Goal: Task Accomplishment & Management: Use online tool/utility

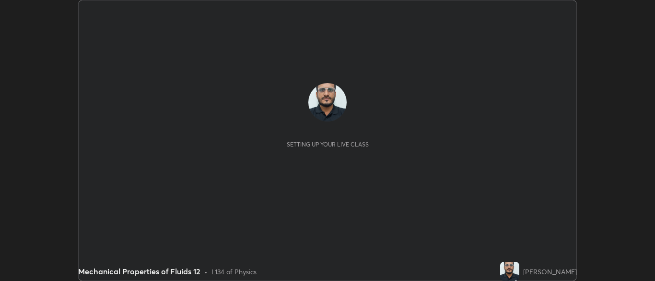
scroll to position [281, 655]
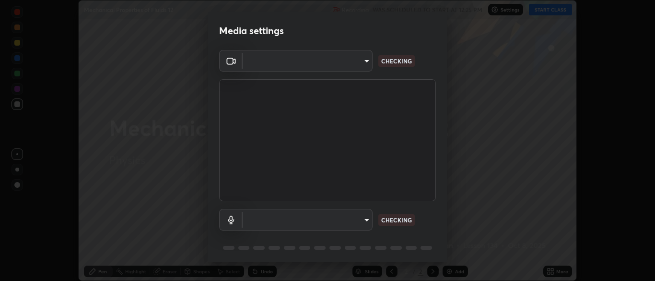
type input "34e31713075c762eaf549acf7f79ea8c82e7b285c8b1d47eb74ddb9ef0427e79"
type input "default"
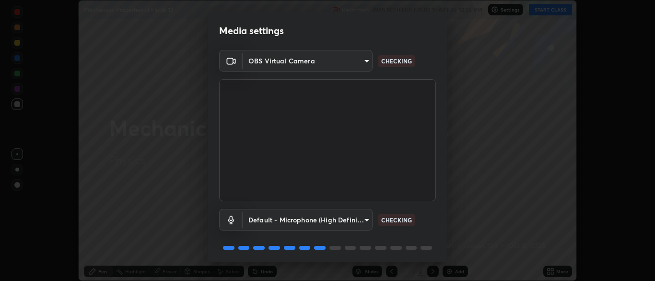
scroll to position [34, 0]
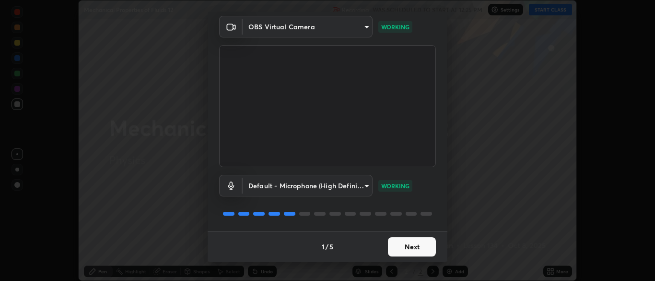
click at [423, 248] on button "Next" at bounding box center [412, 246] width 48 height 19
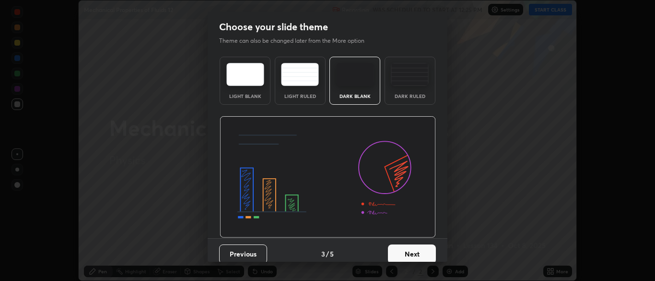
click at [421, 248] on button "Next" at bounding box center [412, 253] width 48 height 19
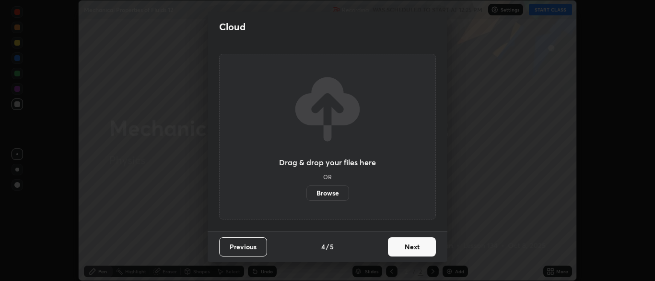
click at [421, 247] on button "Next" at bounding box center [412, 246] width 48 height 19
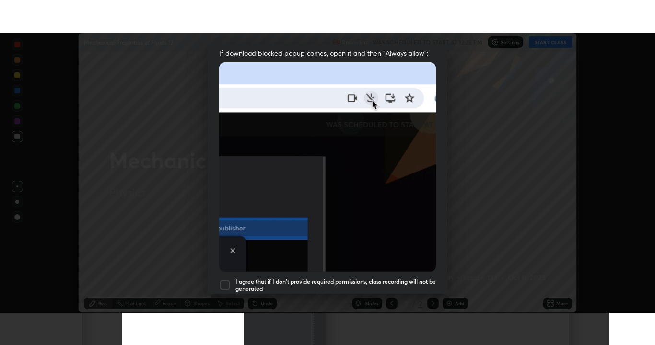
scroll to position [230, 0]
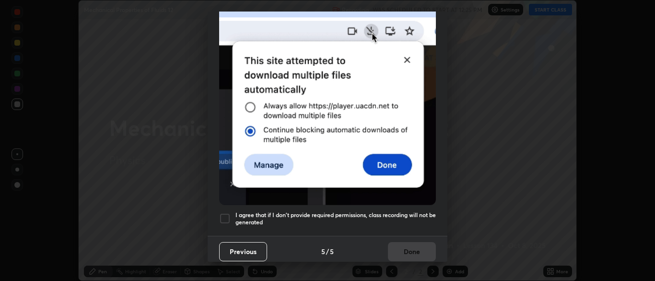
click at [227, 213] on div at bounding box center [225, 218] width 12 height 12
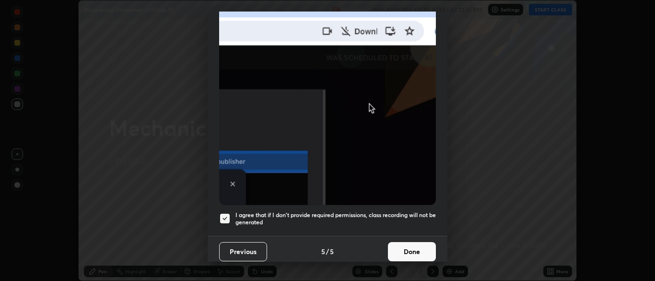
click at [406, 248] on button "Done" at bounding box center [412, 251] width 48 height 19
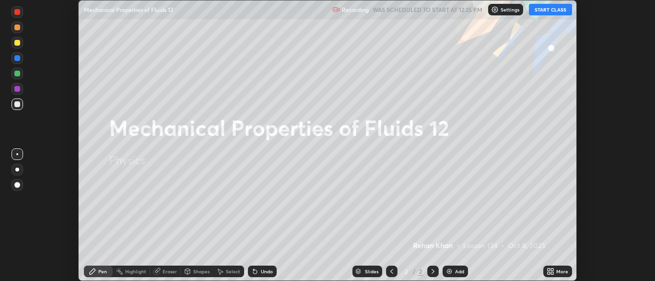
click at [543, 8] on button "START CLASS" at bounding box center [550, 10] width 43 height 12
click at [559, 272] on div "More" at bounding box center [562, 271] width 12 height 5
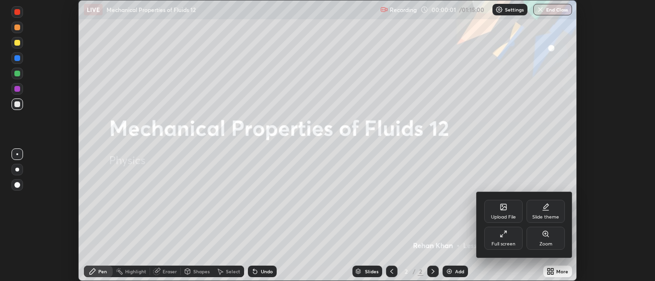
click at [506, 236] on icon at bounding box center [504, 234] width 8 height 8
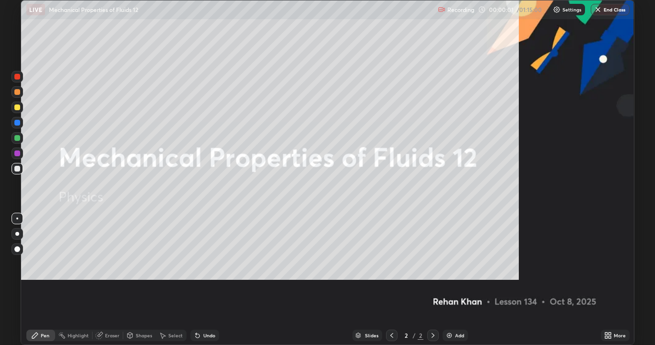
scroll to position [345, 655]
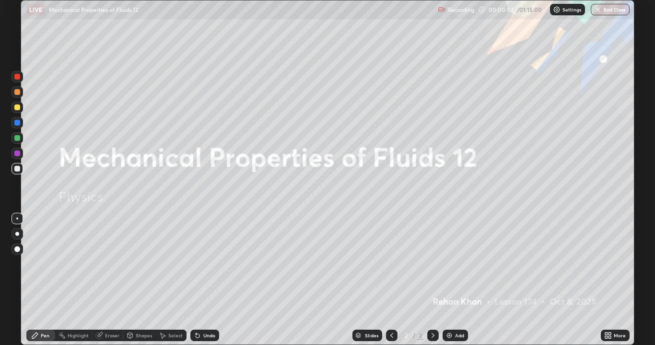
click at [460, 280] on div "Add" at bounding box center [459, 335] width 9 height 5
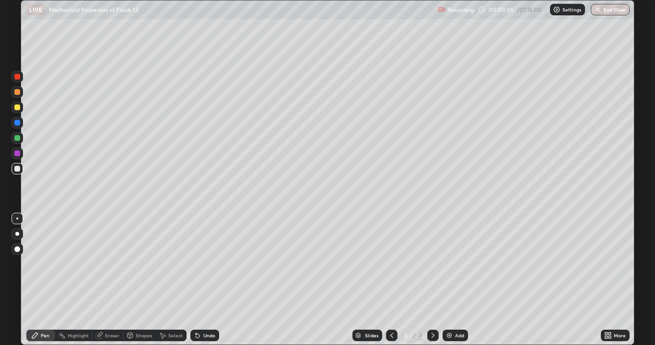
click at [386, 280] on div at bounding box center [392, 336] width 12 height 12
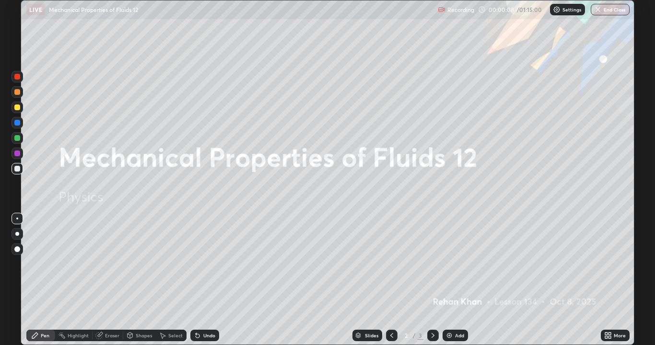
click at [432, 280] on icon at bounding box center [433, 335] width 3 height 5
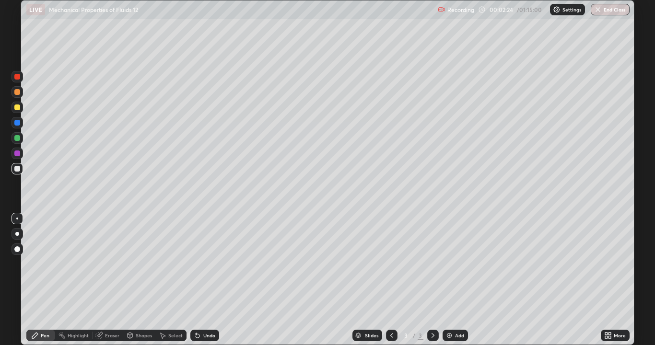
click at [16, 169] on div at bounding box center [17, 169] width 6 height 6
click at [17, 234] on div at bounding box center [17, 234] width 4 height 4
click at [19, 168] on div at bounding box center [17, 169] width 6 height 6
click at [16, 109] on div at bounding box center [17, 108] width 6 height 6
click at [19, 170] on div at bounding box center [17, 169] width 6 height 6
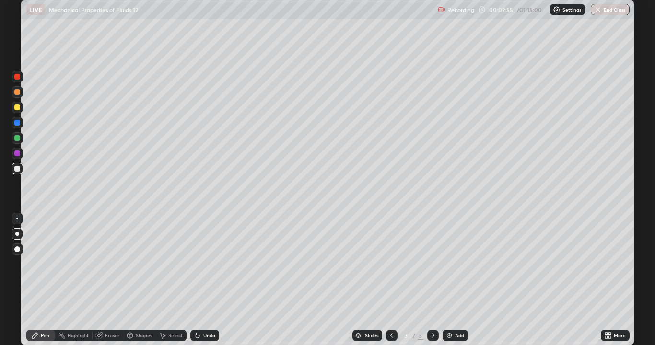
click at [17, 108] on div at bounding box center [17, 108] width 6 height 6
click at [13, 168] on div at bounding box center [18, 169] width 12 height 12
click at [205, 280] on div "Undo" at bounding box center [209, 335] width 12 height 5
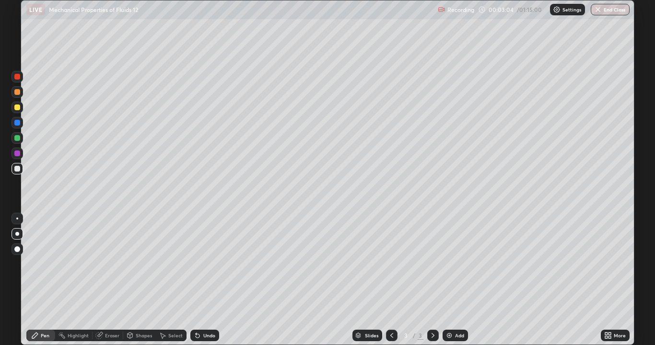
click at [205, 280] on div "Undo" at bounding box center [209, 335] width 12 height 5
click at [204, 280] on div "Undo" at bounding box center [204, 336] width 29 height 12
click at [201, 280] on div "Undo" at bounding box center [204, 336] width 29 height 12
click at [203, 280] on div "Undo" at bounding box center [209, 335] width 12 height 5
click at [204, 280] on div "Undo" at bounding box center [209, 335] width 12 height 5
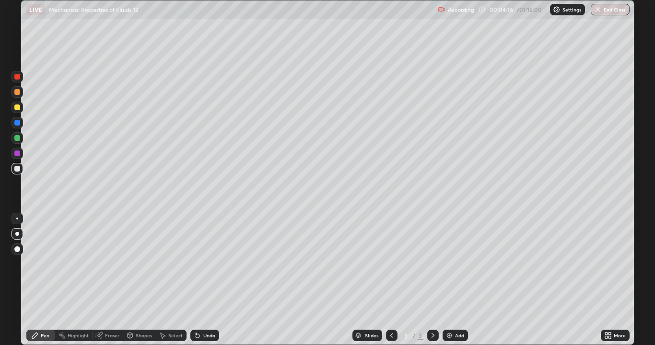
click at [17, 108] on div at bounding box center [17, 108] width 6 height 6
click at [138, 280] on div "Shapes" at bounding box center [144, 335] width 16 height 5
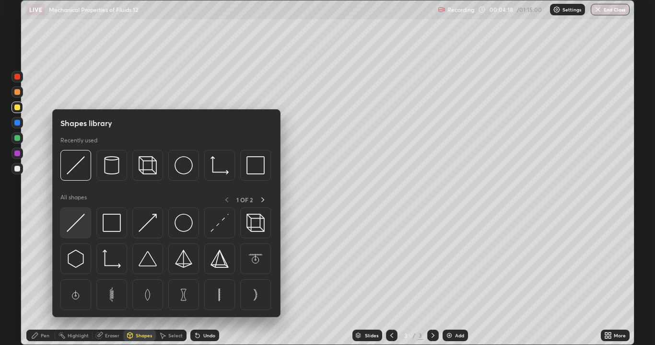
click at [78, 229] on img at bounding box center [76, 223] width 18 height 18
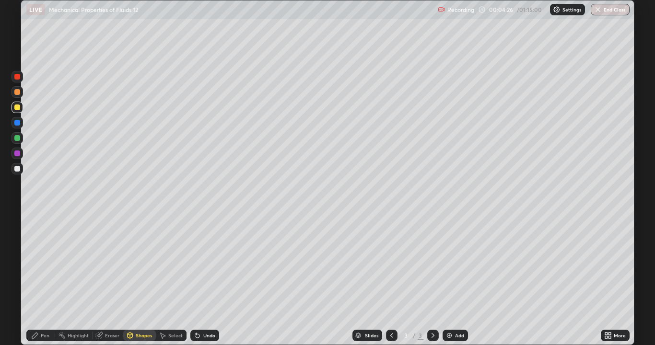
click at [38, 280] on icon at bounding box center [35, 336] width 8 height 8
click at [16, 170] on div at bounding box center [17, 169] width 6 height 6
click at [17, 219] on div at bounding box center [17, 219] width 2 height 2
click at [203, 280] on div "Undo" at bounding box center [209, 335] width 12 height 5
click at [42, 280] on div "Pen" at bounding box center [45, 335] width 9 height 5
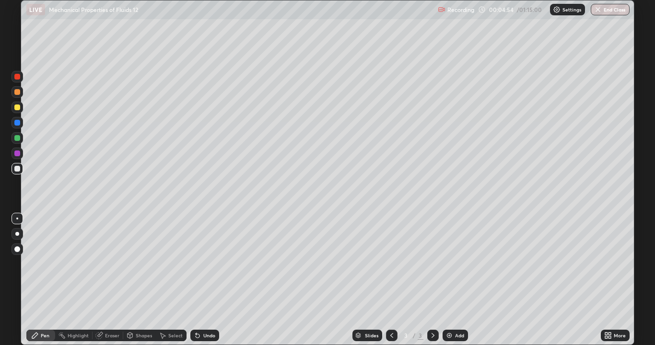
click at [17, 168] on div at bounding box center [17, 169] width 6 height 6
click at [199, 280] on div "Undo" at bounding box center [204, 336] width 29 height 12
click at [205, 280] on div "Undo" at bounding box center [204, 336] width 29 height 12
click at [203, 280] on div "Undo" at bounding box center [204, 336] width 29 height 12
click at [18, 111] on div at bounding box center [18, 108] width 12 height 12
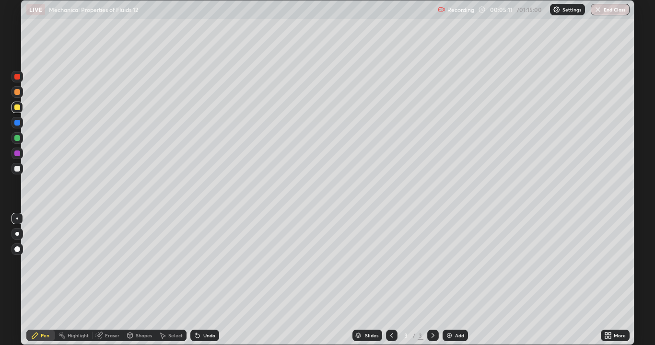
click at [136, 280] on div "Shapes" at bounding box center [139, 336] width 33 height 12
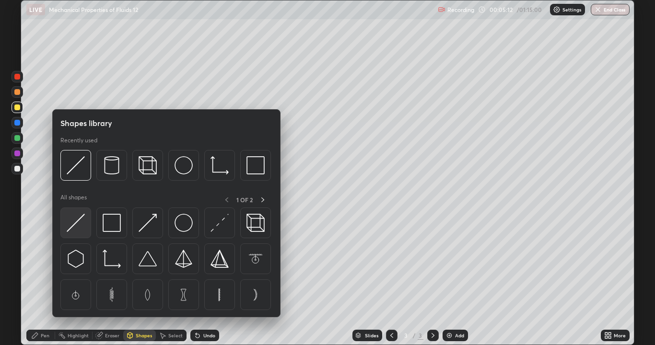
click at [75, 226] on img at bounding box center [76, 223] width 18 height 18
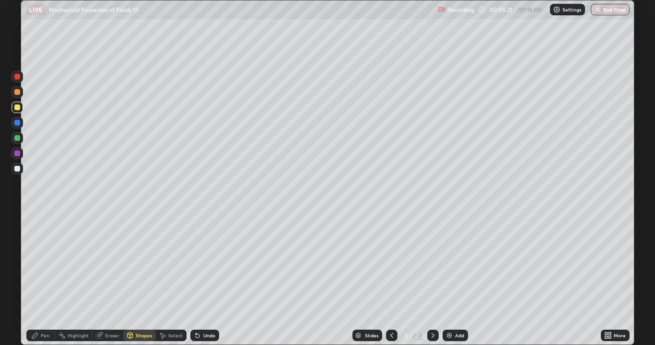
click at [17, 169] on div at bounding box center [17, 169] width 6 height 6
click at [38, 280] on icon at bounding box center [35, 336] width 8 height 8
click at [206, 280] on div "Undo" at bounding box center [209, 335] width 12 height 5
click at [199, 280] on div "Undo" at bounding box center [204, 336] width 29 height 12
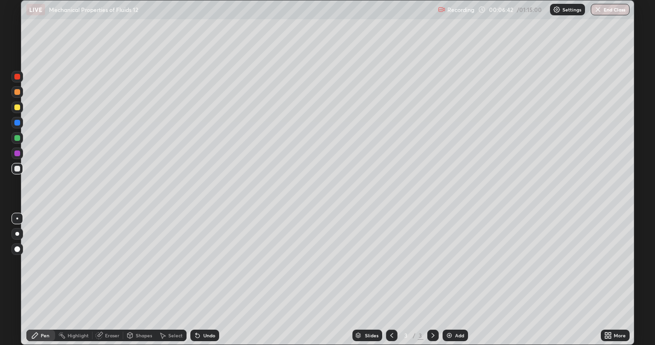
click at [199, 280] on div "Undo" at bounding box center [204, 336] width 29 height 12
click at [198, 280] on div "Undo" at bounding box center [204, 336] width 29 height 12
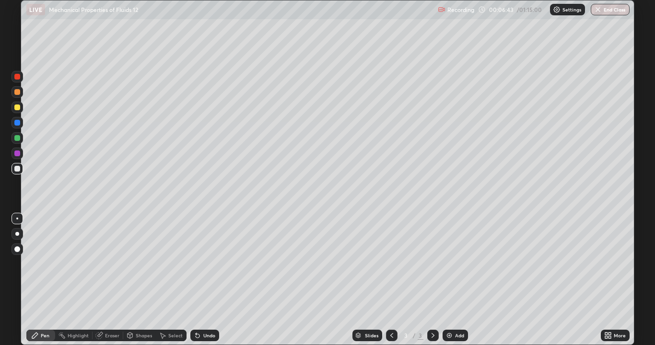
click at [202, 280] on div "Undo" at bounding box center [204, 336] width 29 height 12
click at [201, 280] on div "Undo" at bounding box center [204, 336] width 29 height 12
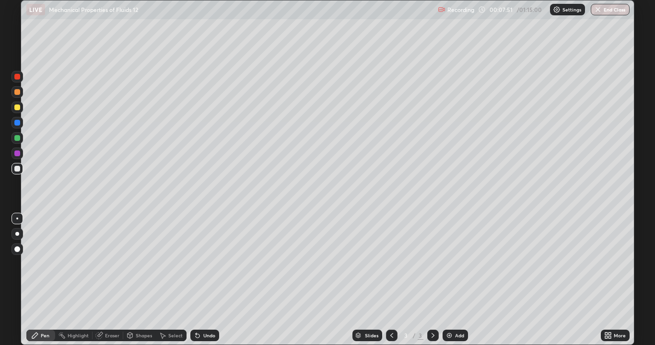
click at [16, 171] on div at bounding box center [17, 169] width 6 height 6
click at [17, 234] on div at bounding box center [17, 234] width 4 height 4
click at [139, 280] on div "Shapes" at bounding box center [144, 335] width 16 height 5
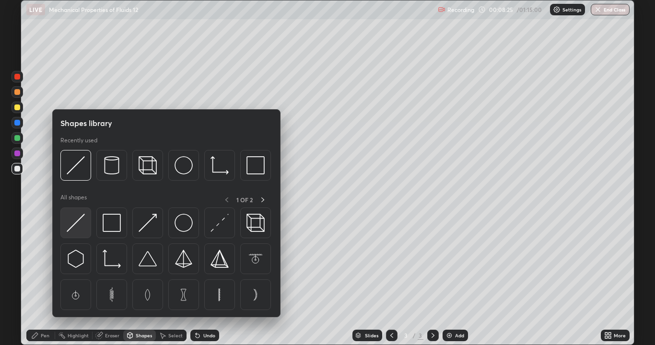
click at [73, 225] on img at bounding box center [76, 223] width 18 height 18
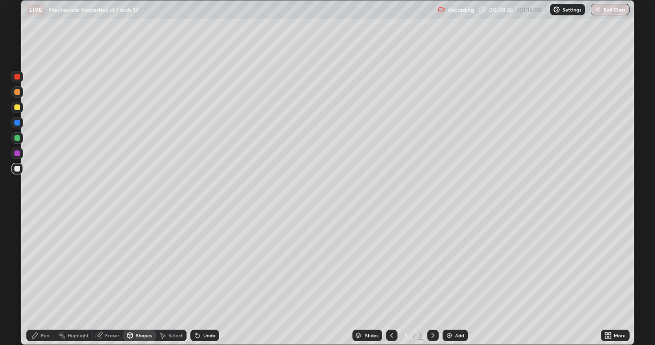
click at [18, 109] on div at bounding box center [17, 108] width 6 height 6
click at [17, 95] on div at bounding box center [18, 92] width 12 height 12
click at [45, 280] on div "Pen" at bounding box center [45, 335] width 9 height 5
click at [15, 124] on div at bounding box center [17, 123] width 6 height 6
click at [18, 107] on div at bounding box center [17, 108] width 6 height 6
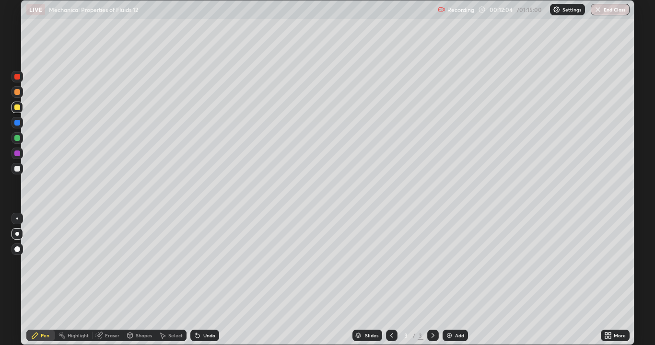
click at [21, 96] on div at bounding box center [18, 92] width 12 height 12
click at [451, 280] on img at bounding box center [450, 336] width 8 height 8
click at [17, 170] on div at bounding box center [17, 169] width 6 height 6
click at [18, 107] on div at bounding box center [17, 108] width 6 height 6
click at [15, 92] on div at bounding box center [17, 92] width 6 height 6
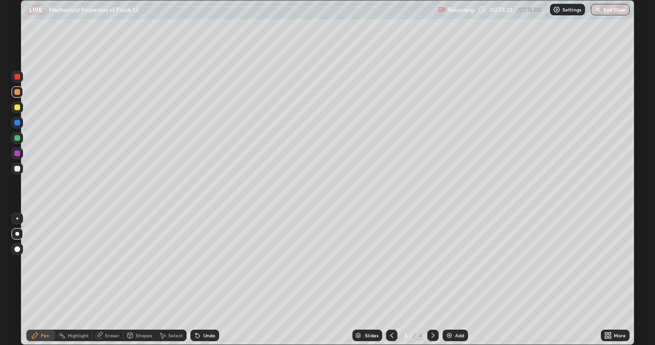
click at [15, 168] on div at bounding box center [17, 169] width 6 height 6
click at [112, 280] on div "Eraser" at bounding box center [112, 335] width 14 height 5
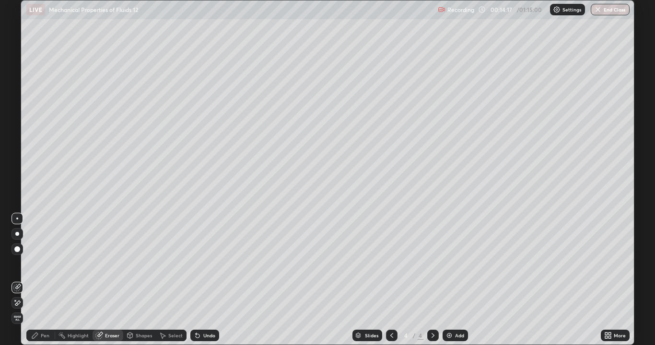
click at [38, 280] on icon at bounding box center [35, 336] width 8 height 8
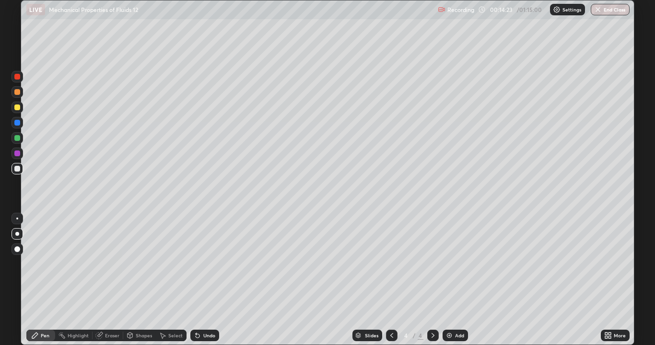
click at [15, 170] on div at bounding box center [17, 169] width 6 height 6
click at [19, 109] on div at bounding box center [17, 108] width 6 height 6
click at [17, 171] on div at bounding box center [17, 169] width 6 height 6
click at [19, 108] on div at bounding box center [17, 108] width 6 height 6
click at [18, 169] on div at bounding box center [17, 169] width 6 height 6
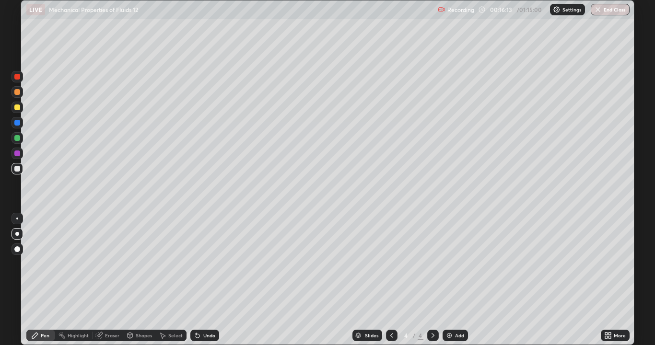
click at [17, 96] on div at bounding box center [18, 92] width 12 height 12
click at [206, 280] on div "Undo" at bounding box center [209, 335] width 12 height 5
click at [17, 219] on div at bounding box center [17, 219] width 2 height 2
click at [19, 94] on div at bounding box center [17, 92] width 6 height 6
click at [17, 140] on div at bounding box center [17, 138] width 6 height 6
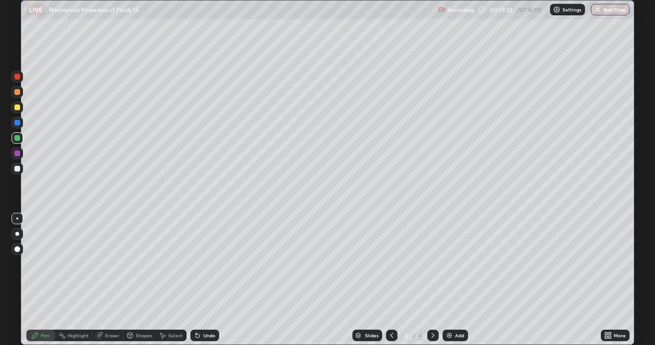
click at [16, 125] on div at bounding box center [17, 123] width 6 height 6
click at [15, 137] on div at bounding box center [17, 138] width 6 height 6
click at [13, 89] on div at bounding box center [18, 92] width 12 height 12
click at [194, 280] on div "Undo" at bounding box center [204, 336] width 29 height 12
click at [16, 154] on div at bounding box center [17, 154] width 6 height 6
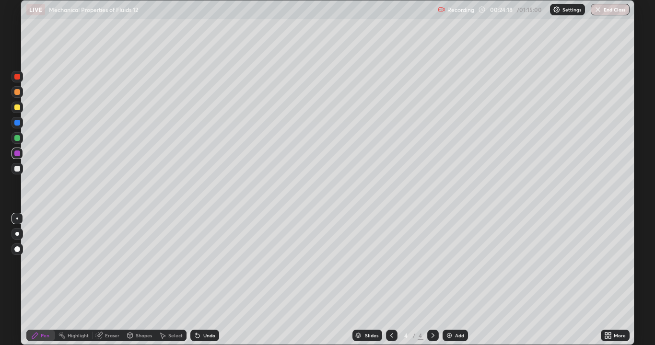
click at [17, 93] on div at bounding box center [17, 92] width 6 height 6
click at [17, 77] on div at bounding box center [17, 77] width 6 height 6
click at [458, 280] on div "Add" at bounding box center [459, 335] width 9 height 5
click at [17, 170] on div at bounding box center [17, 169] width 6 height 6
click at [18, 123] on div at bounding box center [17, 123] width 6 height 6
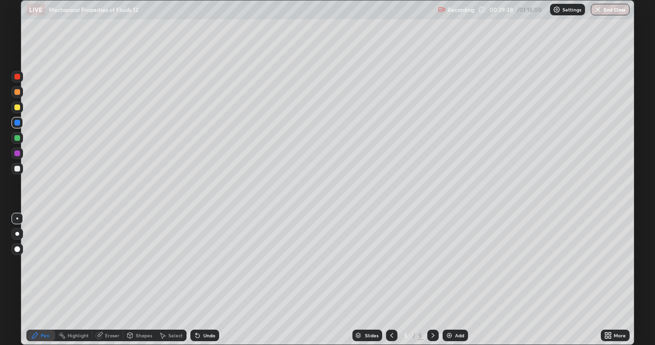
click at [19, 169] on div at bounding box center [17, 169] width 6 height 6
click at [18, 112] on div at bounding box center [18, 108] width 12 height 12
click at [20, 127] on div at bounding box center [18, 123] width 12 height 12
click at [13, 170] on div at bounding box center [18, 169] width 12 height 12
click at [201, 280] on div "Undo" at bounding box center [204, 336] width 29 height 12
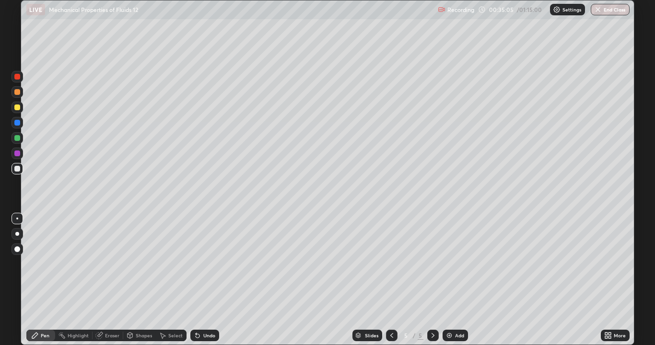
click at [206, 280] on div "Undo" at bounding box center [204, 336] width 29 height 12
click at [457, 280] on div "Add" at bounding box center [455, 336] width 25 height 12
click at [17, 169] on div at bounding box center [17, 169] width 6 height 6
click at [210, 280] on div "Undo" at bounding box center [209, 335] width 12 height 5
click at [455, 280] on div "Add" at bounding box center [459, 335] width 9 height 5
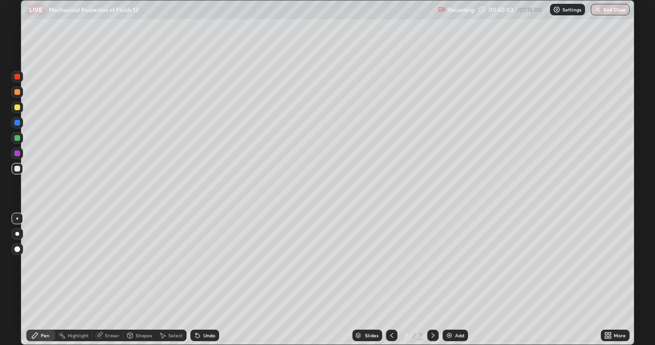
click at [18, 169] on div at bounding box center [17, 169] width 6 height 6
click at [19, 235] on div at bounding box center [17, 234] width 4 height 4
click at [17, 169] on div at bounding box center [17, 169] width 6 height 6
click at [18, 111] on div at bounding box center [18, 108] width 12 height 12
click at [18, 169] on div at bounding box center [17, 169] width 6 height 6
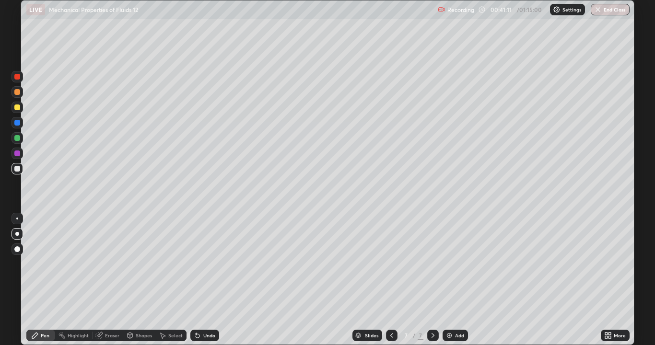
click at [203, 280] on div "Undo" at bounding box center [209, 335] width 12 height 5
click at [15, 124] on div at bounding box center [17, 123] width 6 height 6
click at [16, 171] on div at bounding box center [17, 169] width 6 height 6
click at [203, 280] on div "Undo" at bounding box center [209, 335] width 12 height 5
click at [203, 280] on div "Undo" at bounding box center [204, 336] width 29 height 12
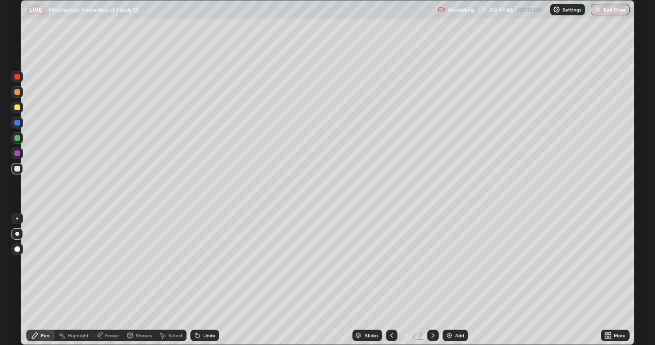
click at [15, 108] on div at bounding box center [17, 108] width 6 height 6
click at [17, 157] on div at bounding box center [18, 154] width 12 height 12
click at [0, 233] on div "Setting up your live class" at bounding box center [327, 172] width 655 height 345
click at [21, 112] on div at bounding box center [18, 108] width 12 height 12
click at [458, 280] on div "Add" at bounding box center [455, 336] width 25 height 12
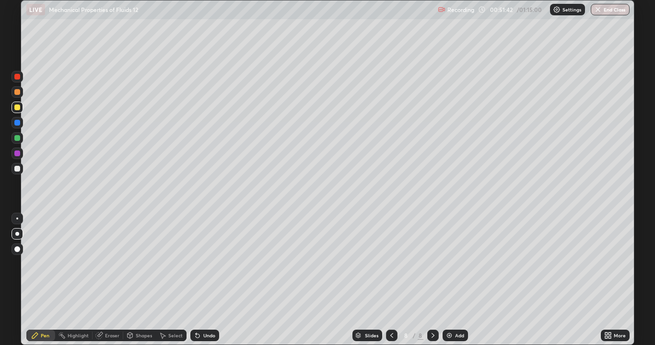
click at [17, 169] on div at bounding box center [17, 169] width 6 height 6
click at [201, 280] on div "Undo" at bounding box center [204, 336] width 29 height 12
click at [195, 280] on icon at bounding box center [198, 336] width 8 height 8
click at [196, 280] on div "Undo" at bounding box center [204, 336] width 29 height 12
click at [15, 110] on div at bounding box center [17, 108] width 6 height 6
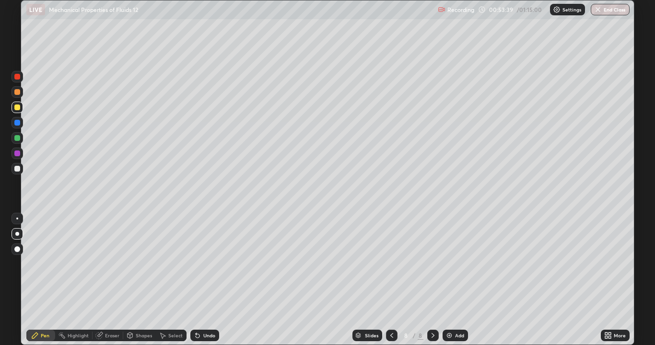
click at [17, 169] on div at bounding box center [17, 169] width 6 height 6
click at [201, 280] on div "Undo" at bounding box center [204, 336] width 29 height 12
click at [15, 125] on div at bounding box center [17, 123] width 6 height 6
click at [16, 168] on div at bounding box center [17, 169] width 6 height 6
click at [17, 106] on div at bounding box center [17, 108] width 6 height 6
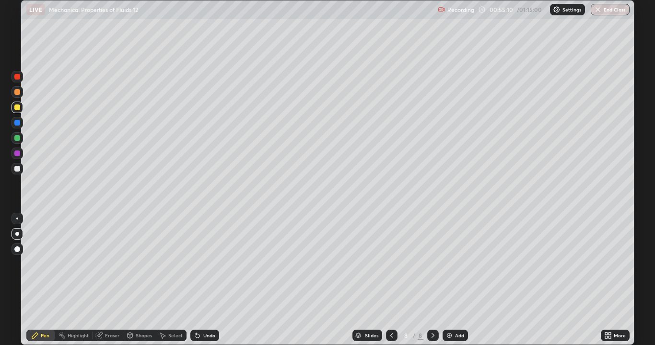
click at [15, 106] on div at bounding box center [17, 108] width 6 height 6
click at [15, 92] on div at bounding box center [17, 92] width 6 height 6
click at [16, 140] on div at bounding box center [17, 138] width 6 height 6
click at [391, 280] on icon at bounding box center [392, 336] width 8 height 8
click at [432, 280] on icon at bounding box center [433, 336] width 8 height 8
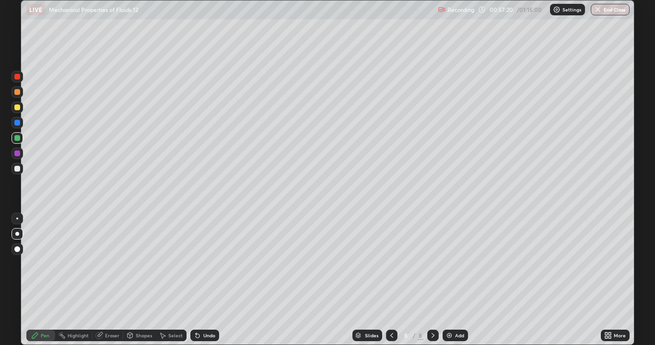
click at [17, 169] on div at bounding box center [17, 169] width 6 height 6
click at [454, 280] on div "Add" at bounding box center [455, 336] width 25 height 12
click at [139, 280] on div "Shapes" at bounding box center [144, 335] width 16 height 5
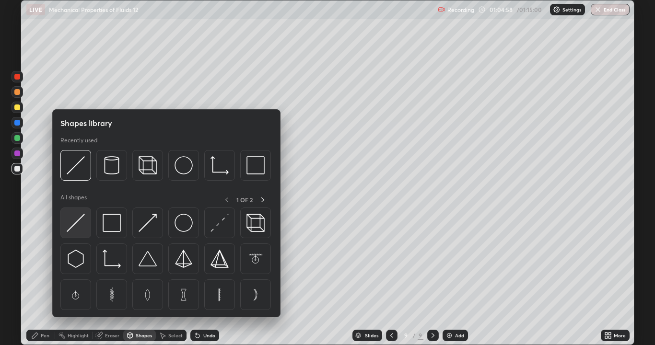
click at [79, 228] on img at bounding box center [76, 223] width 18 height 18
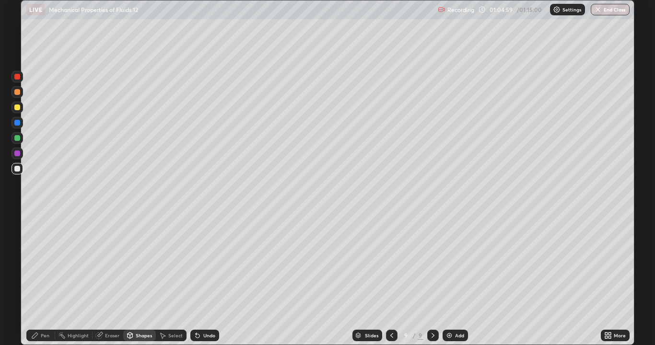
click at [19, 171] on div at bounding box center [17, 169] width 6 height 6
click at [45, 280] on div "Pen" at bounding box center [45, 335] width 9 height 5
click at [16, 108] on div at bounding box center [17, 108] width 6 height 6
click at [16, 138] on div at bounding box center [17, 138] width 6 height 6
click at [142, 280] on div "Shapes" at bounding box center [144, 335] width 16 height 5
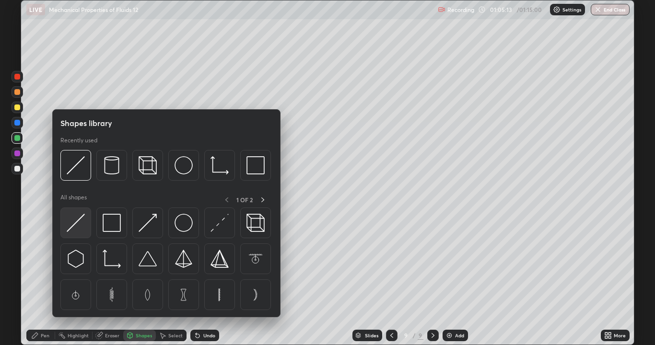
click at [77, 226] on img at bounding box center [76, 223] width 18 height 18
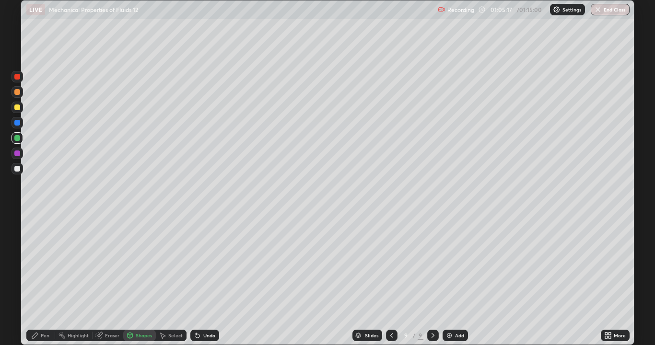
click at [19, 170] on div at bounding box center [17, 169] width 6 height 6
click at [38, 280] on div "Pen" at bounding box center [40, 336] width 29 height 12
click at [17, 106] on div at bounding box center [17, 108] width 6 height 6
click at [194, 280] on icon at bounding box center [198, 336] width 8 height 8
click at [204, 280] on div "Undo" at bounding box center [209, 335] width 12 height 5
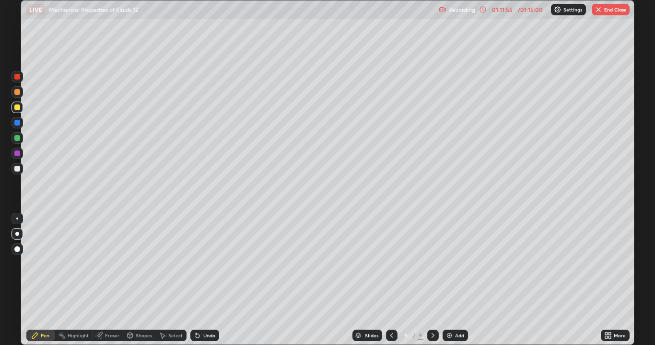
click at [212, 280] on div "Undo" at bounding box center [209, 335] width 12 height 5
click at [209, 280] on div "Undo" at bounding box center [209, 335] width 12 height 5
click at [207, 280] on div "Undo" at bounding box center [209, 335] width 12 height 5
click at [102, 280] on icon at bounding box center [99, 336] width 8 height 8
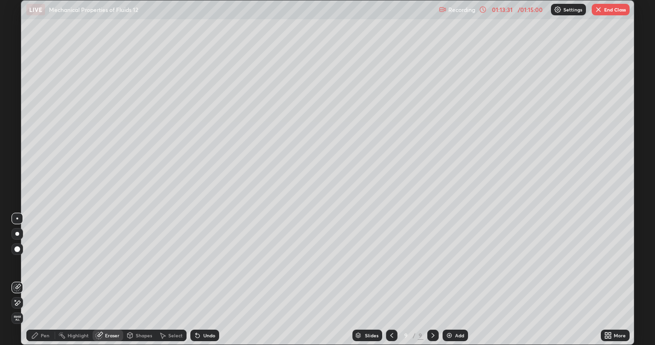
click at [605, 11] on button "End Class" at bounding box center [611, 10] width 38 height 12
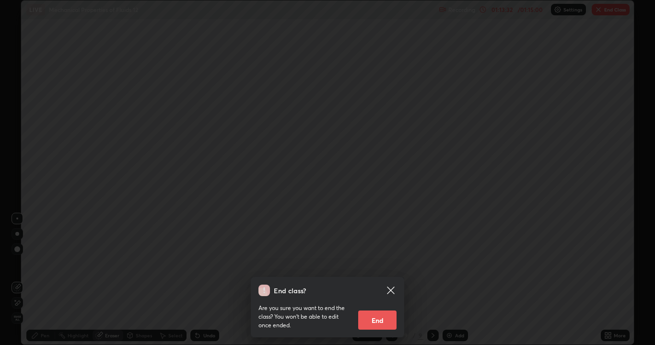
click at [383, 280] on button "End" at bounding box center [377, 320] width 38 height 19
